Goal: Task Accomplishment & Management: Complete application form

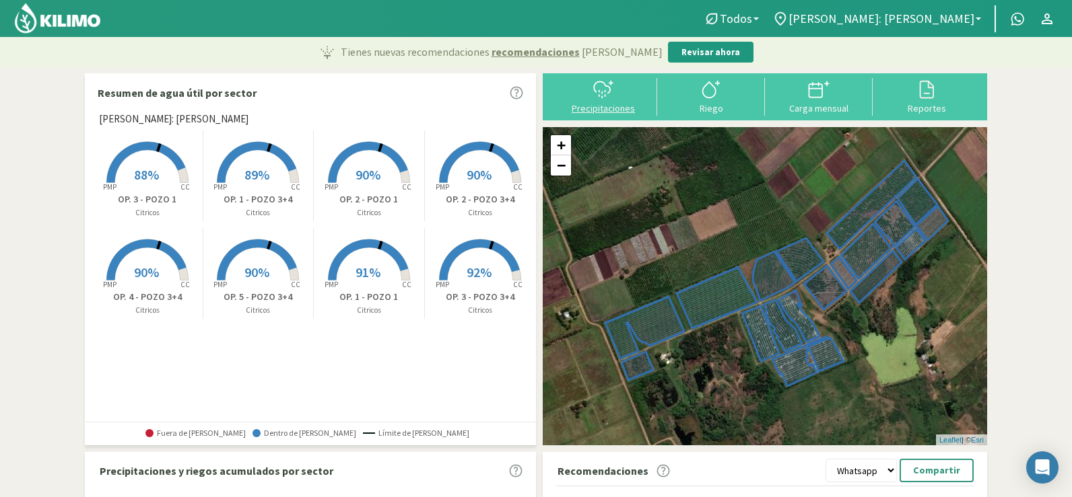
click at [595, 108] on div "Precipitaciones" at bounding box center [603, 108] width 100 height 9
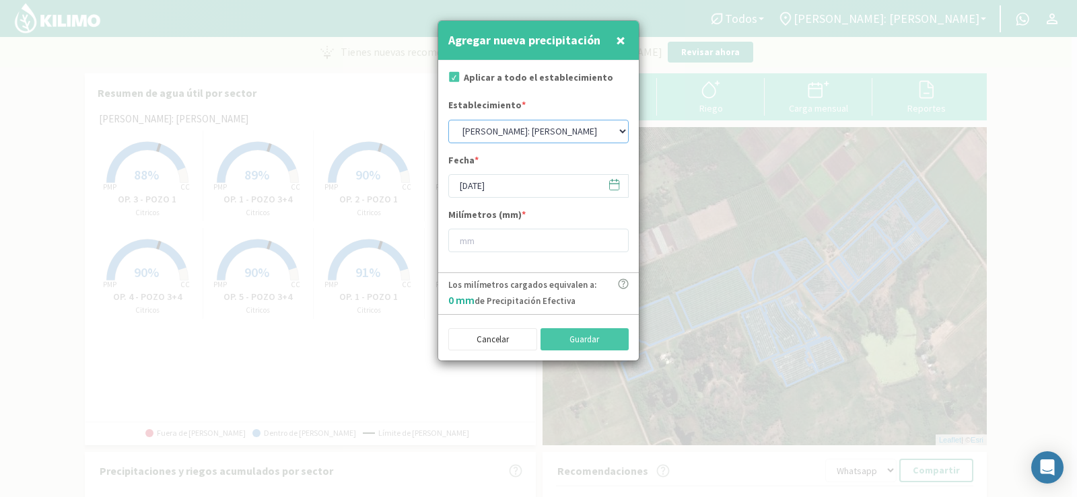
click at [514, 131] on select "[PERSON_NAME]: [PERSON_NAME]: [PERSON_NAME]: [PERSON_NAME]: Quinta 102 [PERSON_…" at bounding box center [538, 132] width 180 height 24
select select "2: Object"
click at [448, 120] on select "[PERSON_NAME]: [PERSON_NAME]: [PERSON_NAME]: [PERSON_NAME]: Quinta 102 [PERSON_…" at bounding box center [538, 132] width 180 height 24
click at [567, 185] on input "[DATE]" at bounding box center [538, 186] width 180 height 24
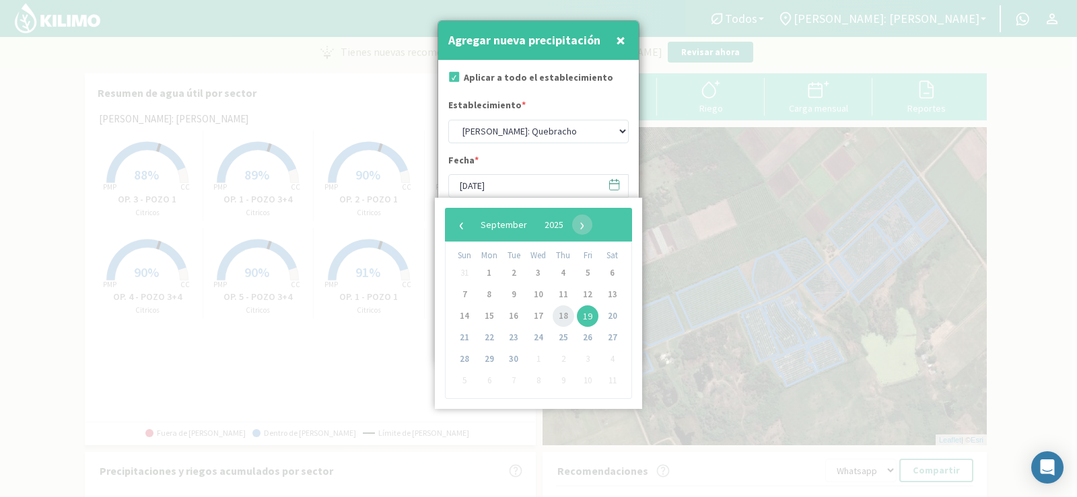
click at [558, 320] on span "18" at bounding box center [564, 317] width 22 height 22
type input "[DATE]"
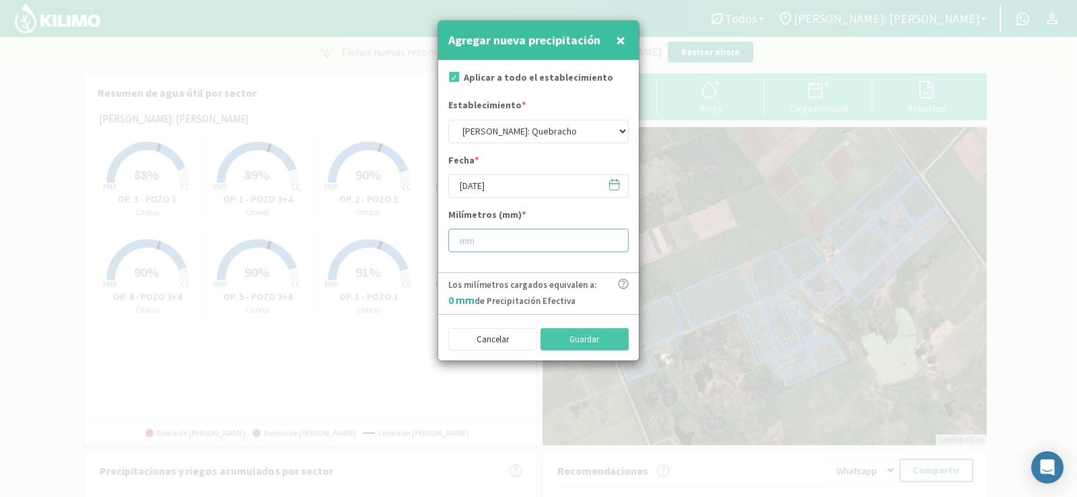
click at [505, 247] on input "number" at bounding box center [538, 241] width 180 height 24
type input "5"
click at [558, 339] on button "Guardar" at bounding box center [585, 340] width 89 height 23
select select "1: Object"
type input "[DATE]"
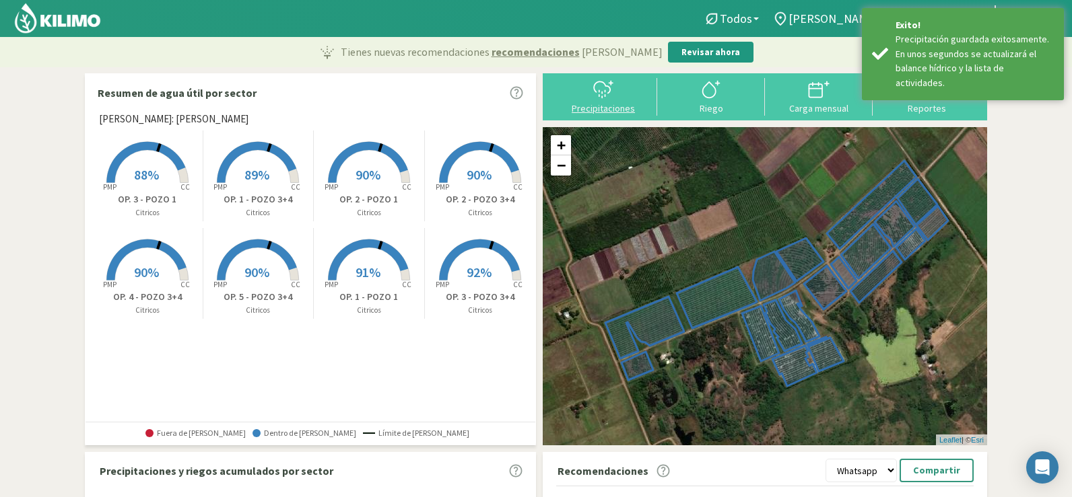
click at [598, 104] on div "Precipitaciones" at bounding box center [603, 108] width 100 height 9
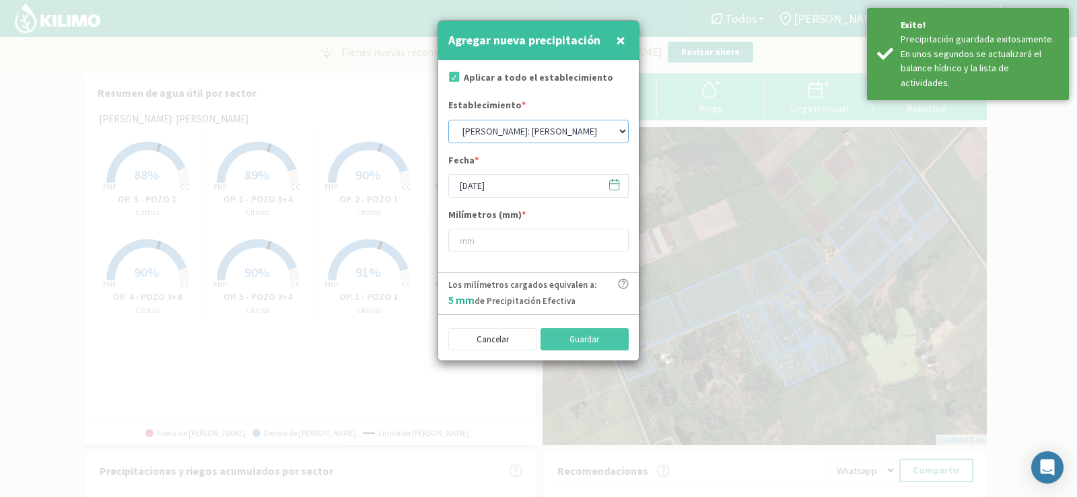
click at [516, 137] on select "[PERSON_NAME]: [PERSON_NAME]: [PERSON_NAME]: [PERSON_NAME]: Quinta 102 [PERSON_…" at bounding box center [538, 132] width 180 height 24
select select "4: Object"
click at [448, 120] on select "[PERSON_NAME]: [PERSON_NAME]: [PERSON_NAME]: [PERSON_NAME]: Quinta 102 [PERSON_…" at bounding box center [538, 132] width 180 height 24
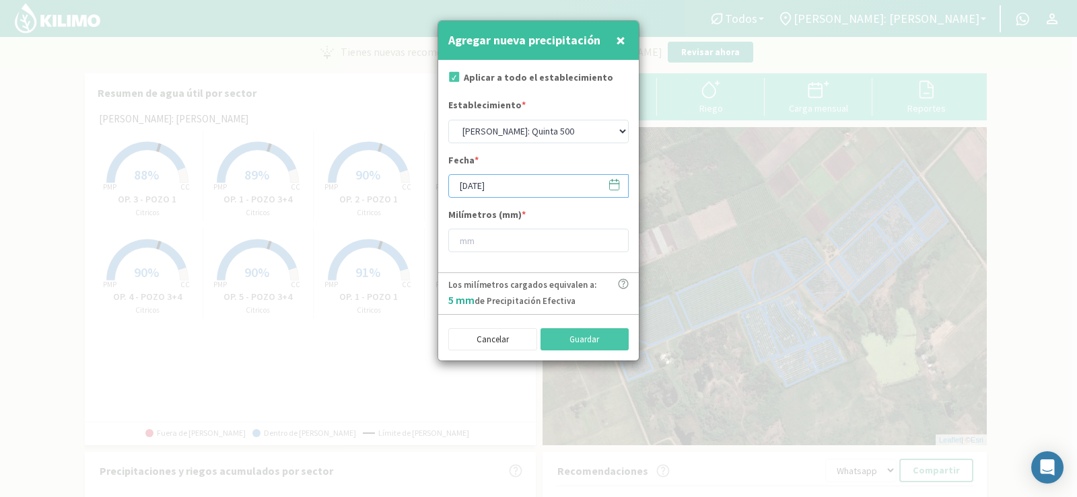
click at [493, 190] on input "[DATE]" at bounding box center [538, 186] width 180 height 24
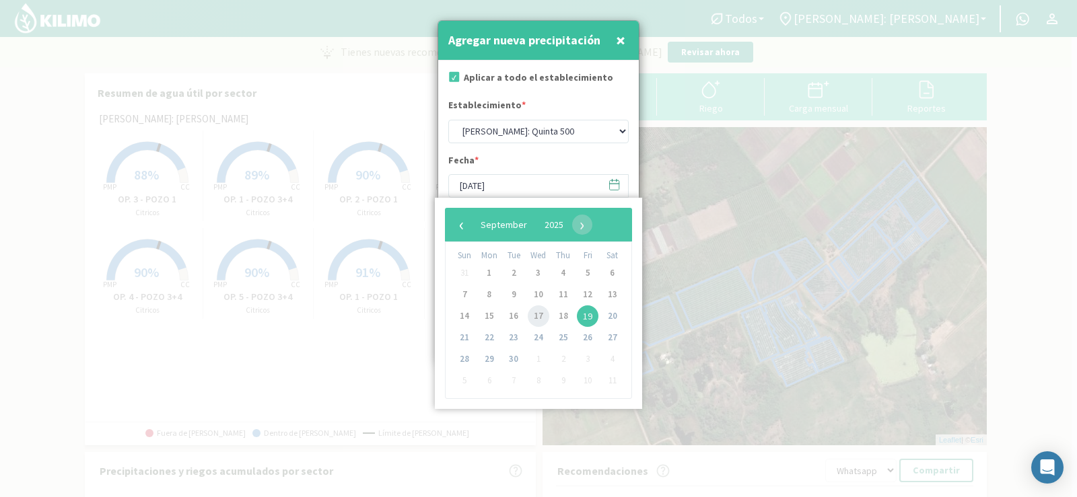
click at [532, 312] on span "17" at bounding box center [539, 317] width 22 height 22
type input "[DATE]"
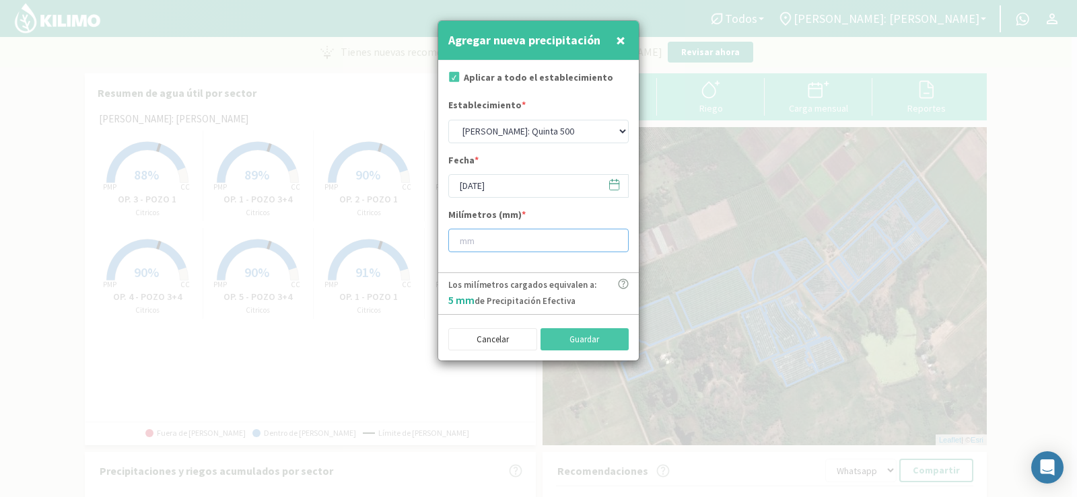
click at [493, 243] on input "number" at bounding box center [538, 241] width 180 height 24
type input "0"
type input "0.2"
click at [569, 340] on button "Guardar" at bounding box center [585, 340] width 89 height 23
select select "1: Object"
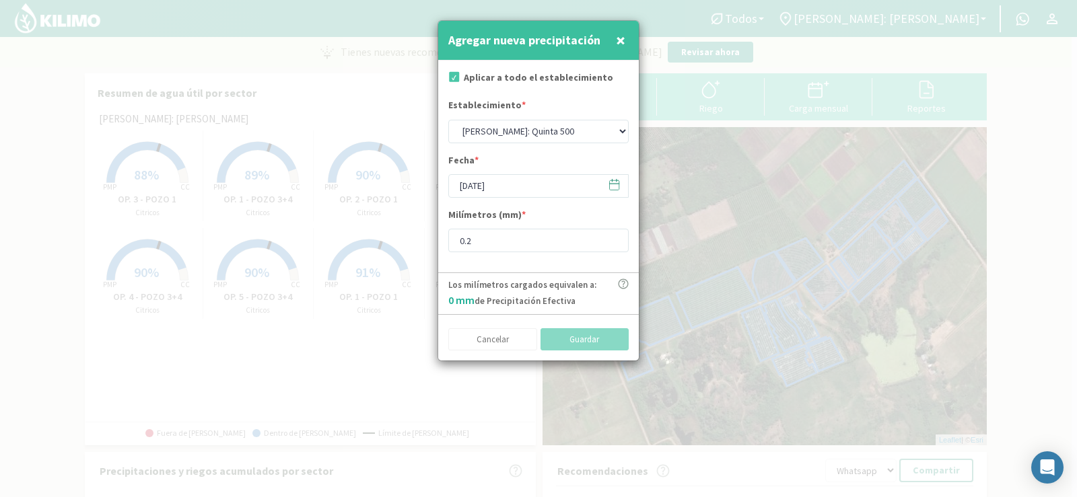
type input "[DATE]"
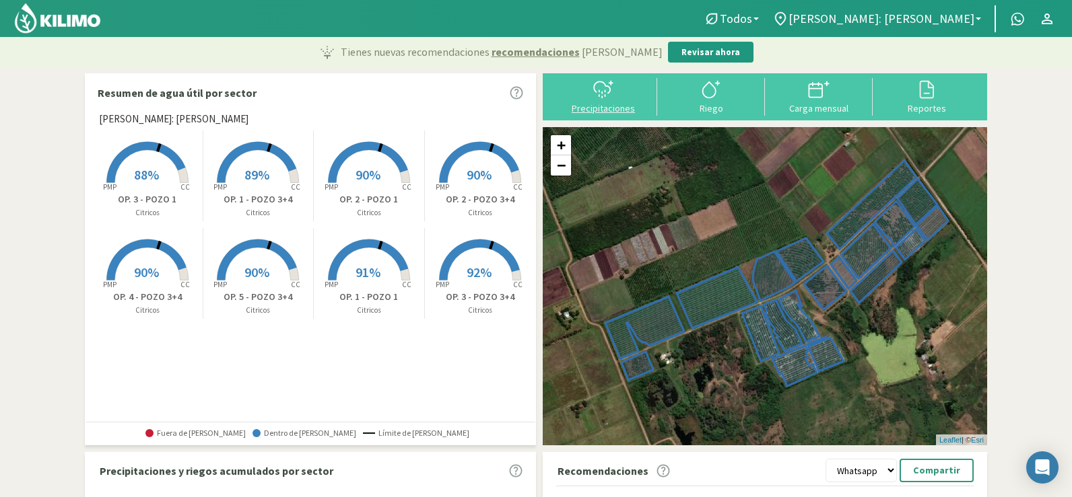
click at [604, 104] on div "Precipitaciones" at bounding box center [603, 108] width 100 height 9
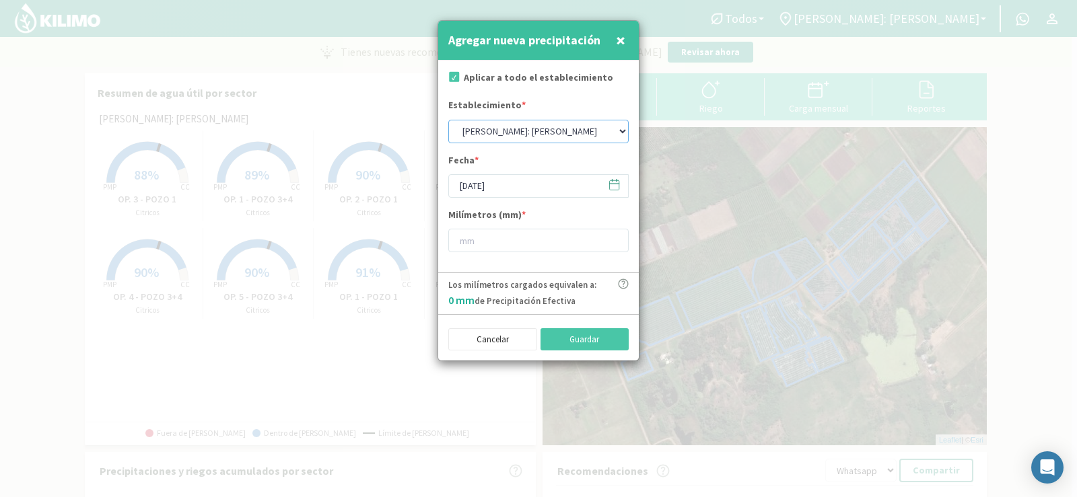
click at [489, 138] on select "[PERSON_NAME]: [PERSON_NAME]: [PERSON_NAME]: [PERSON_NAME]: Quinta 102 [PERSON_…" at bounding box center [538, 132] width 180 height 24
select select "4: Object"
click at [448, 120] on select "[PERSON_NAME]: [PERSON_NAME]: [PERSON_NAME]: [PERSON_NAME]: Quinta 102 [PERSON_…" at bounding box center [538, 132] width 180 height 24
click at [481, 182] on input "[DATE]" at bounding box center [538, 186] width 180 height 24
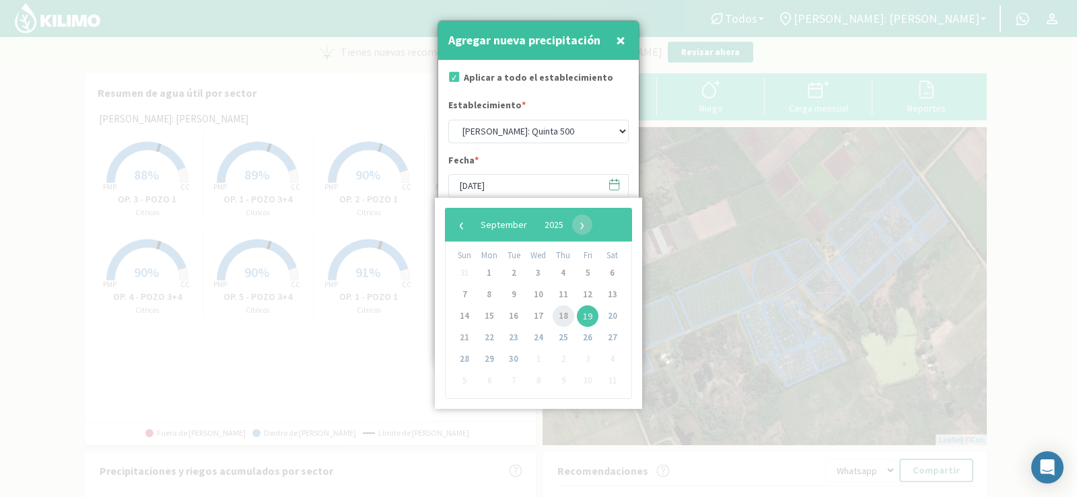
click at [556, 311] on span "18" at bounding box center [564, 317] width 22 height 22
type input "[DATE]"
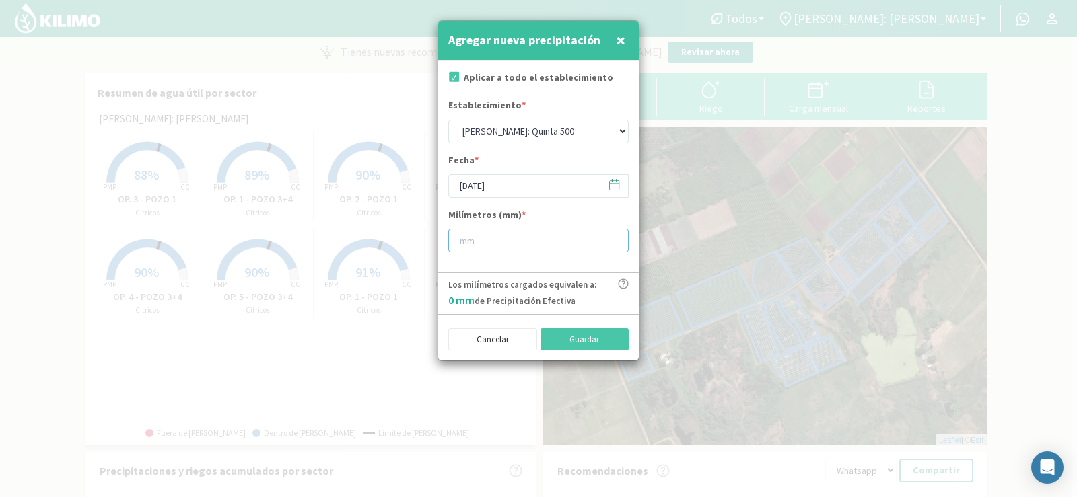
click at [500, 250] on input "number" at bounding box center [538, 241] width 180 height 24
type input "0"
type input "0.2"
click at [567, 337] on button "Guardar" at bounding box center [585, 340] width 89 height 23
select select "1: Object"
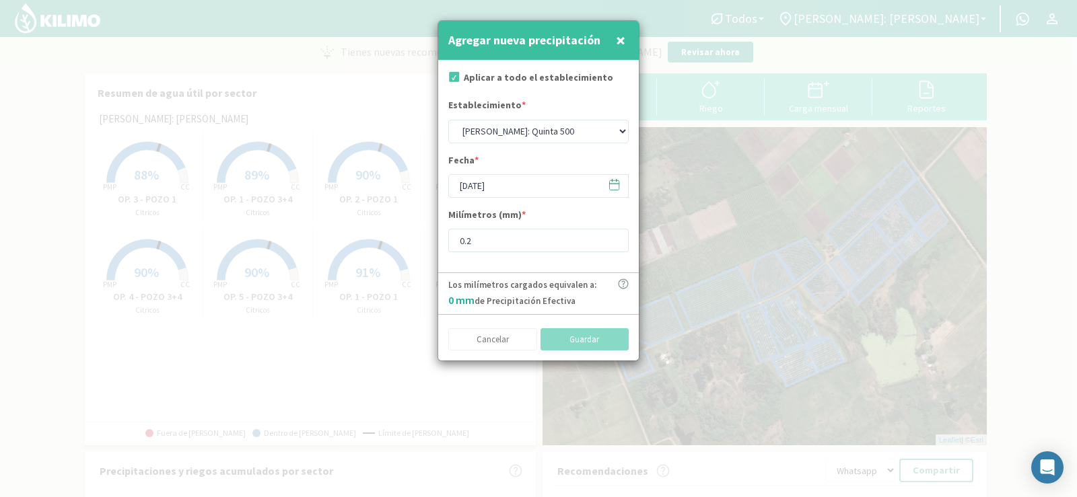
type input "[DATE]"
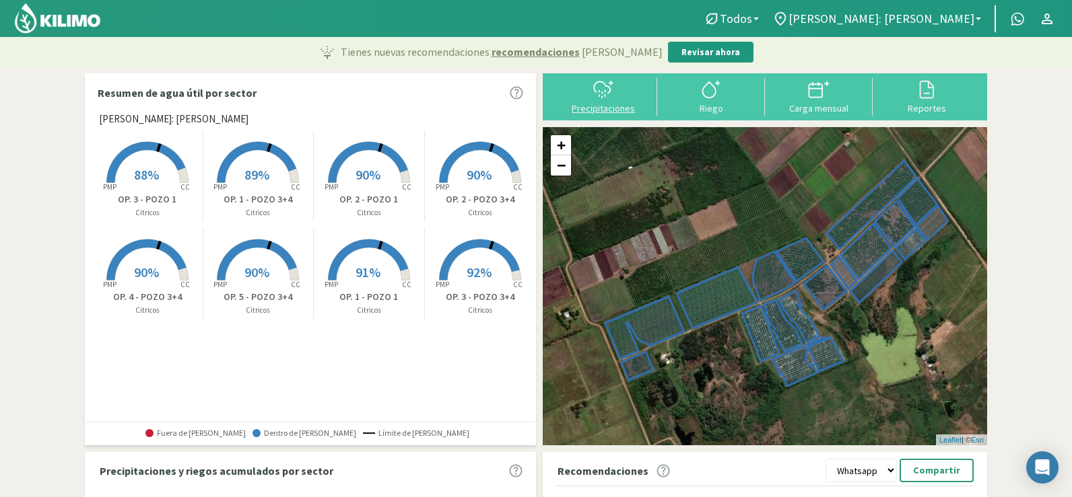
drag, startPoint x: 602, startPoint y: 106, endPoint x: 596, endPoint y: 124, distance: 18.3
click at [602, 107] on div "Precipitaciones" at bounding box center [603, 108] width 100 height 9
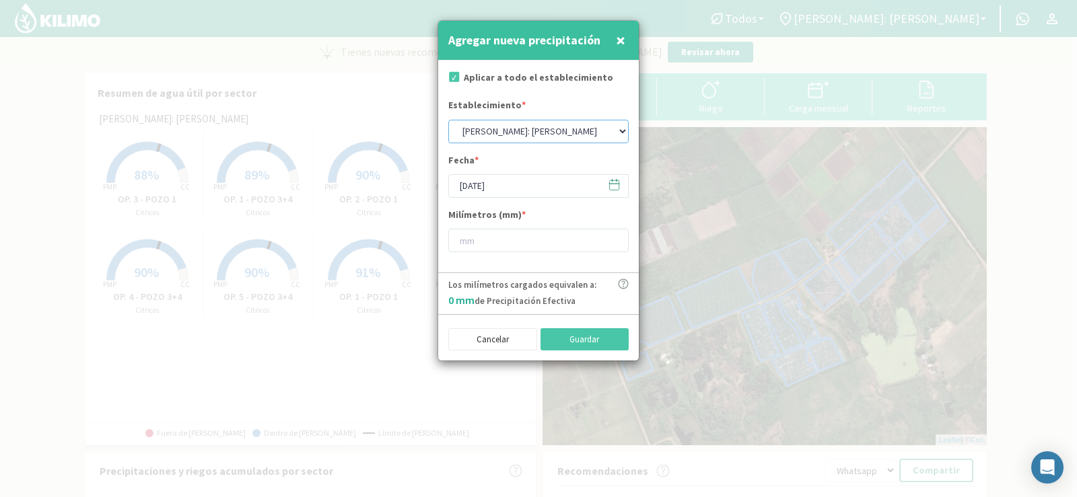
click at [515, 132] on select "[PERSON_NAME]: [PERSON_NAME]: [PERSON_NAME]: [PERSON_NAME]: Quinta 102 [PERSON_…" at bounding box center [538, 132] width 180 height 24
click at [533, 135] on select "[PERSON_NAME]: [PERSON_NAME]: [PERSON_NAME]: [PERSON_NAME]: Quinta 102 [PERSON_…" at bounding box center [538, 132] width 180 height 24
click at [499, 190] on input "[DATE]" at bounding box center [538, 186] width 180 height 24
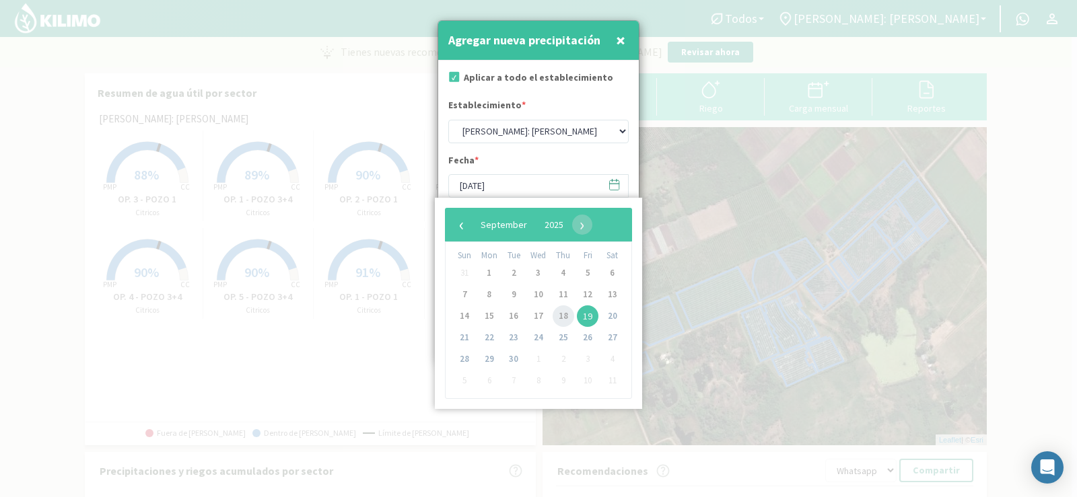
click at [555, 312] on span "18" at bounding box center [564, 317] width 22 height 22
type input "[DATE]"
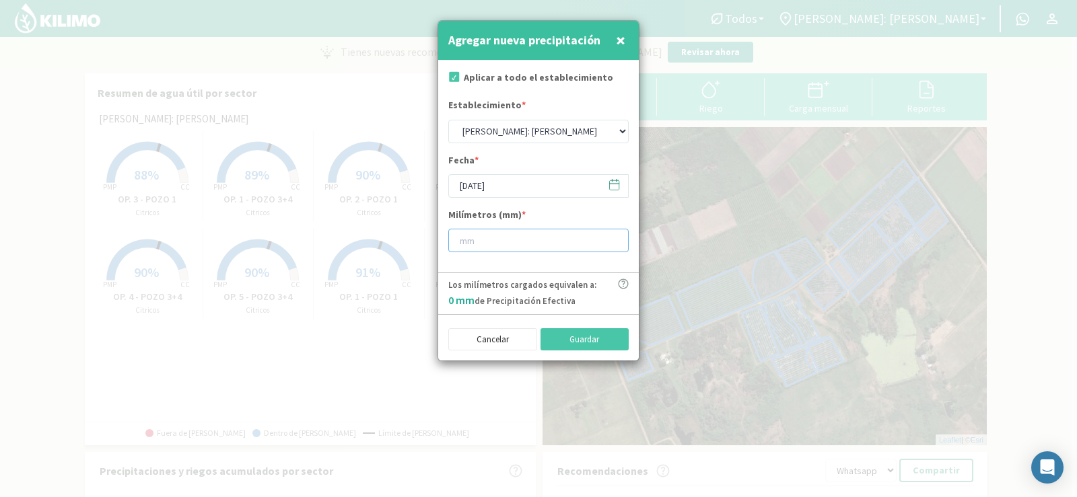
click at [495, 241] on input "number" at bounding box center [538, 241] width 180 height 24
type input "5"
click at [566, 341] on button "Guardar" at bounding box center [585, 340] width 89 height 23
type input "[DATE]"
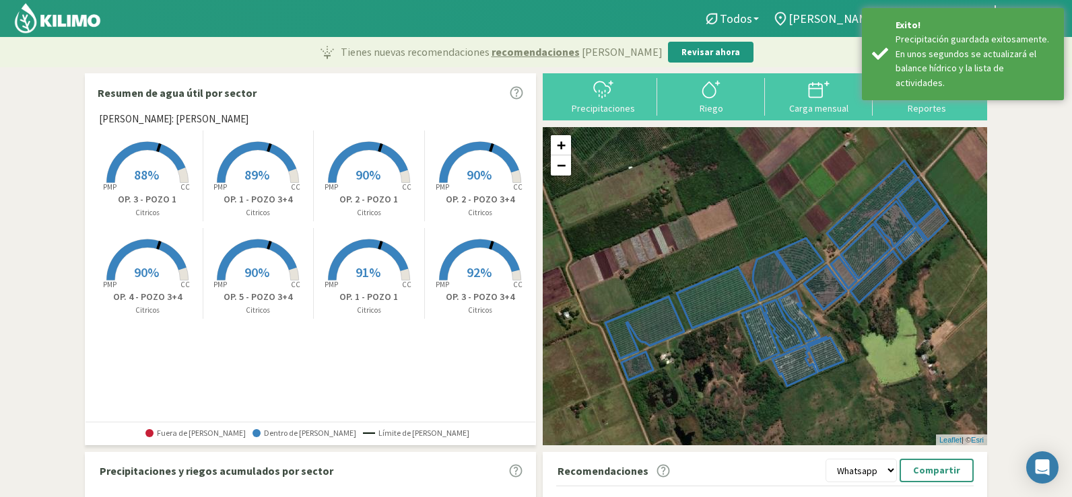
click at [619, 108] on div "Precipitaciones" at bounding box center [603, 108] width 100 height 9
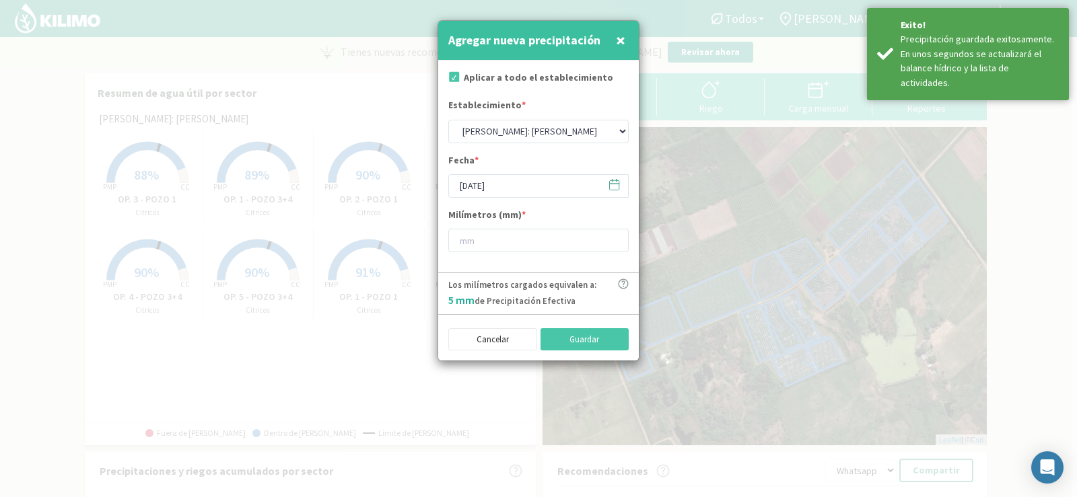
click at [500, 118] on div "Establecimiento * [PERSON_NAME]: [PERSON_NAME]: [PERSON_NAME]: [PERSON_NAME]: Q…" at bounding box center [538, 120] width 180 height 44
click at [500, 128] on select "[PERSON_NAME]: [PERSON_NAME]: [PERSON_NAME]: [PERSON_NAME]: Quinta 102 [PERSON_…" at bounding box center [538, 132] width 180 height 24
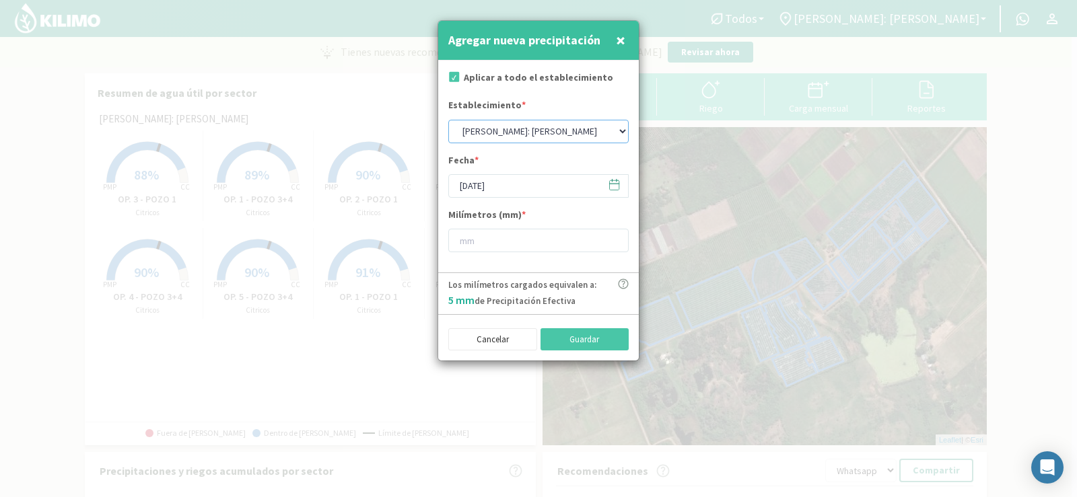
select select "5: Object"
click at [448, 120] on select "[PERSON_NAME]: [PERSON_NAME]: [PERSON_NAME]: [PERSON_NAME]: Quinta 102 [PERSON_…" at bounding box center [538, 132] width 180 height 24
click at [506, 186] on input "[DATE]" at bounding box center [538, 186] width 180 height 24
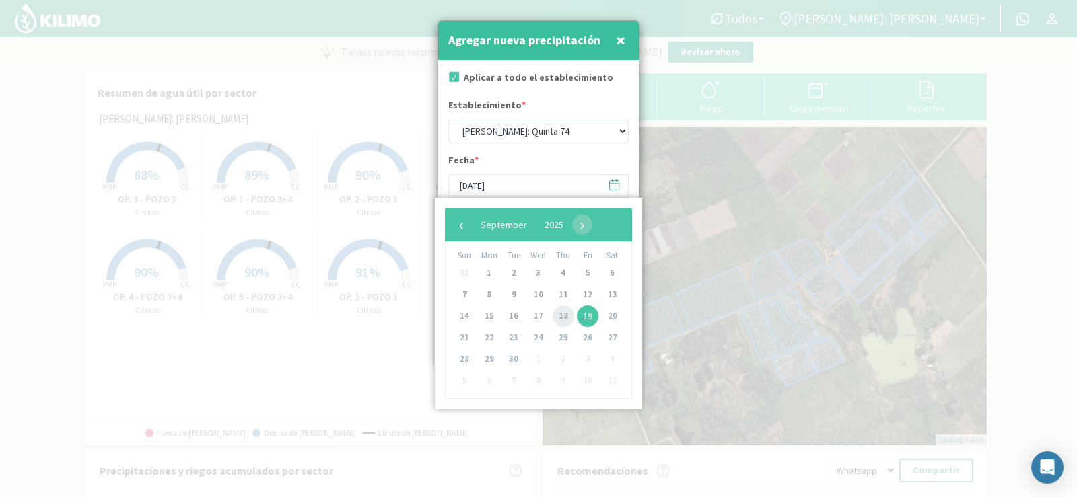
click at [565, 314] on span "18" at bounding box center [564, 317] width 22 height 22
type input "[DATE]"
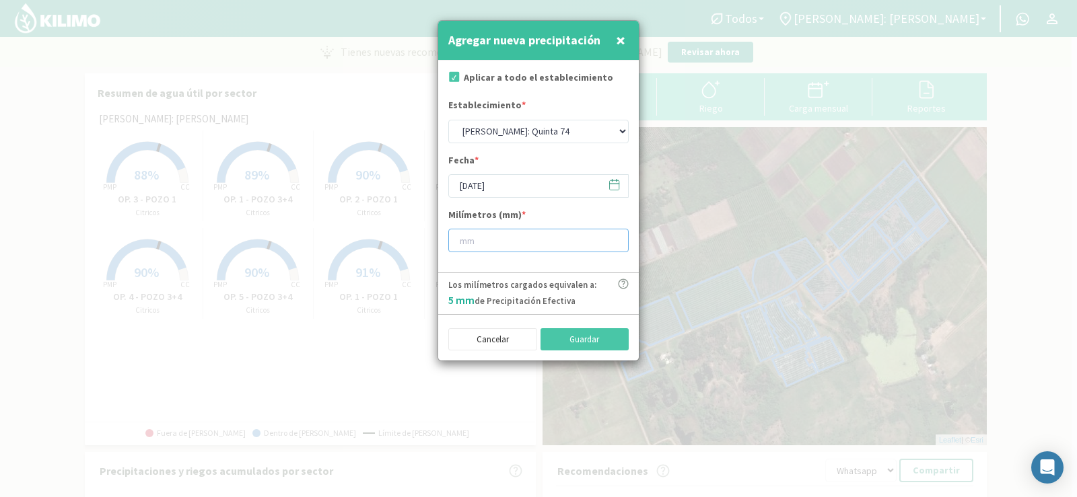
click at [485, 234] on input "number" at bounding box center [538, 241] width 180 height 24
type input "5"
click at [550, 340] on button "Guardar" at bounding box center [585, 340] width 89 height 23
select select "1: Object"
type input "[DATE]"
